Goal: Task Accomplishment & Management: Manage account settings

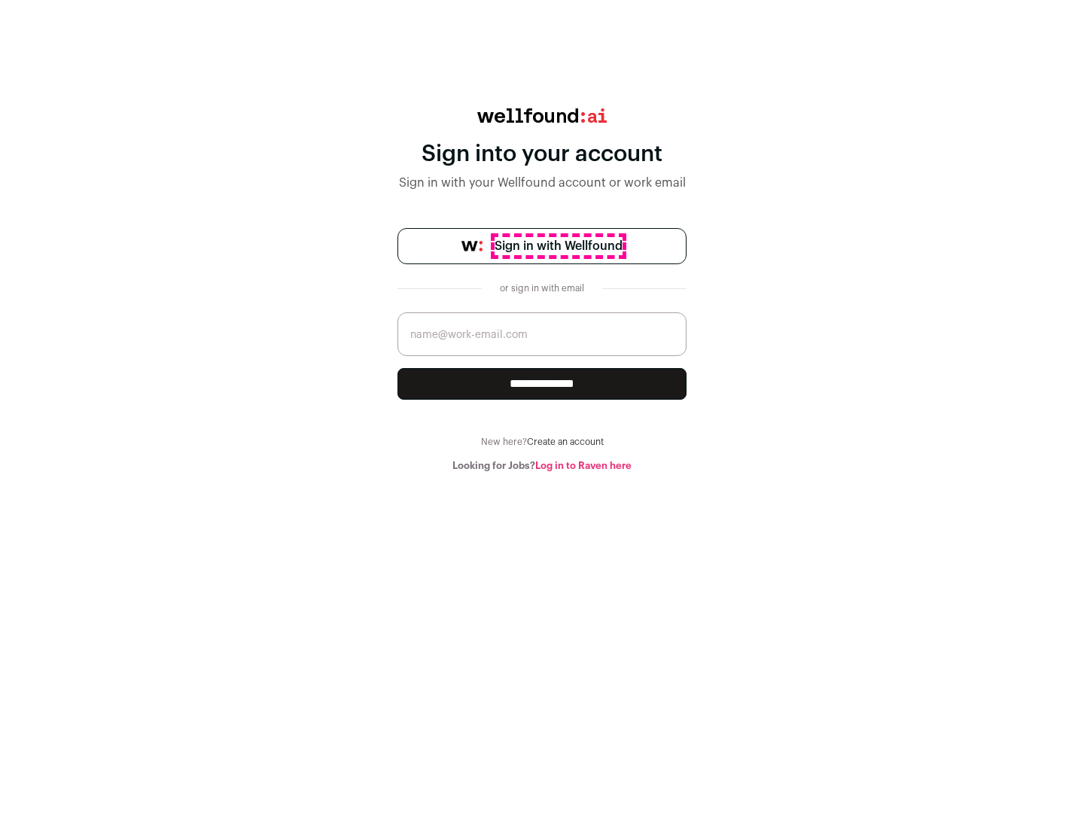
click at [558, 246] on span "Sign in with Wellfound" at bounding box center [559, 246] width 128 height 18
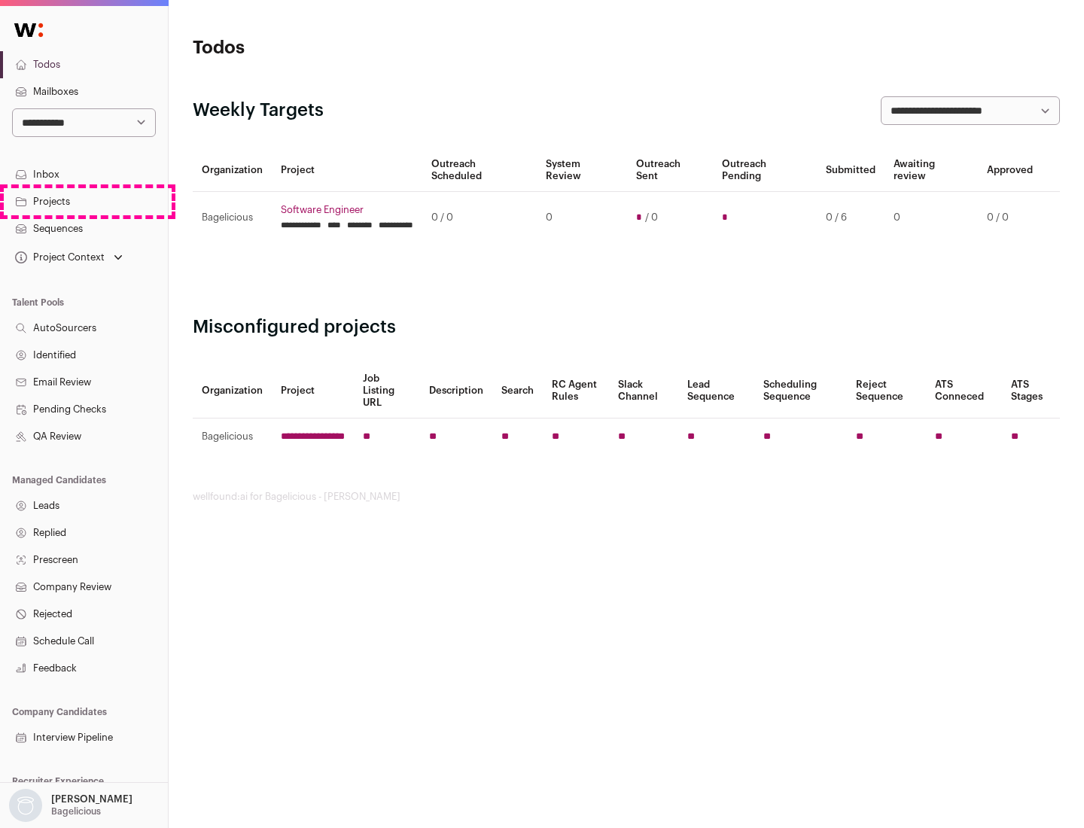
click at [84, 201] on link "Projects" at bounding box center [84, 201] width 168 height 27
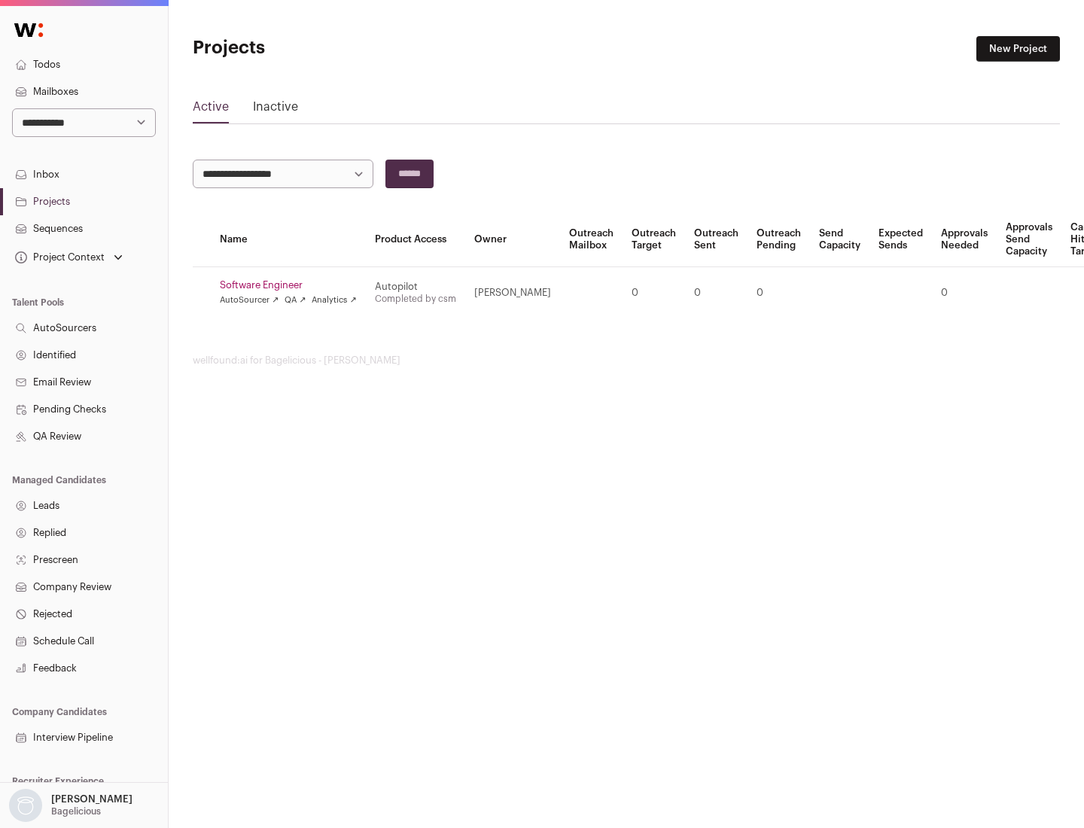
click at [293, 285] on link "Software Engineer" at bounding box center [288, 285] width 137 height 12
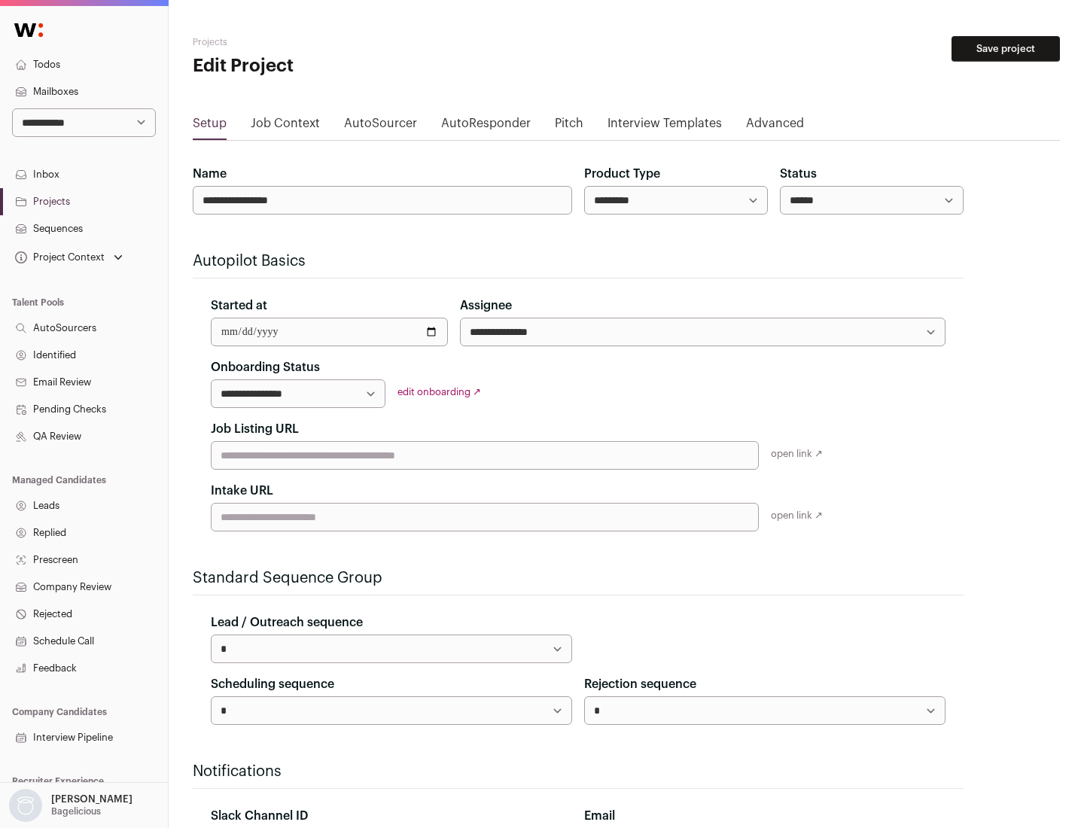
click at [1006, 49] on button "Save project" at bounding box center [1005, 49] width 108 height 26
